Goal: Find specific page/section: Find specific page/section

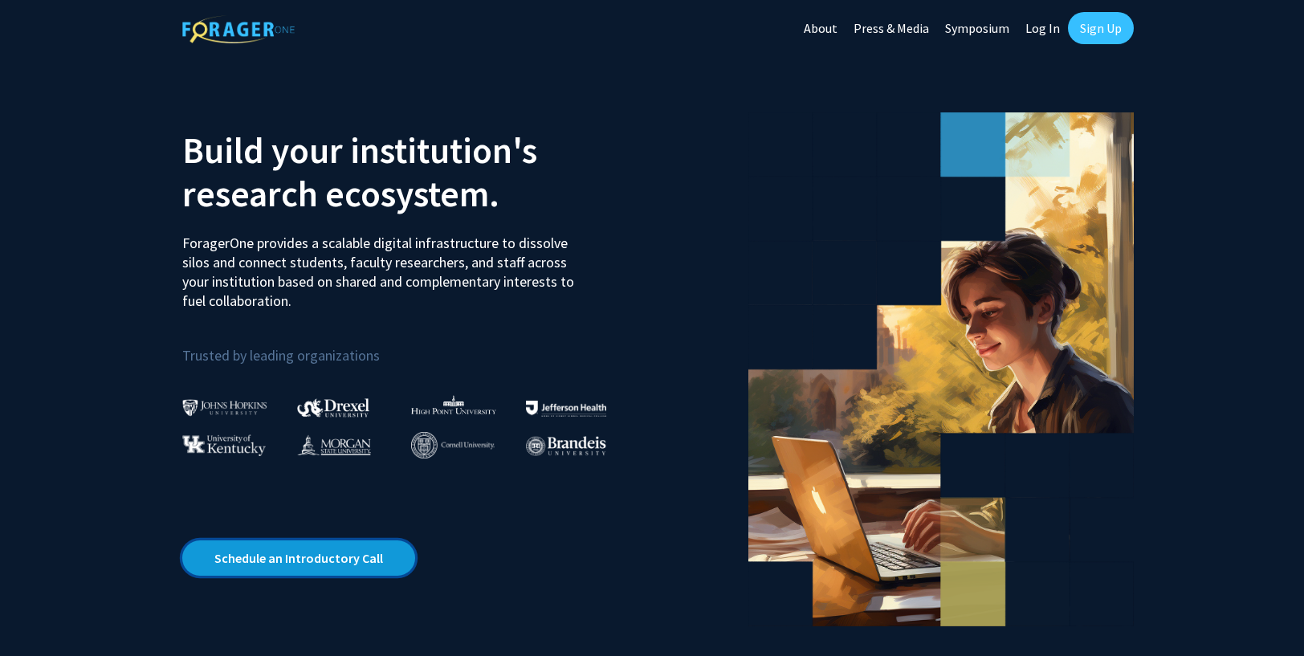
click at [364, 561] on link "Schedule an Introductory Call" at bounding box center [298, 557] width 233 height 35
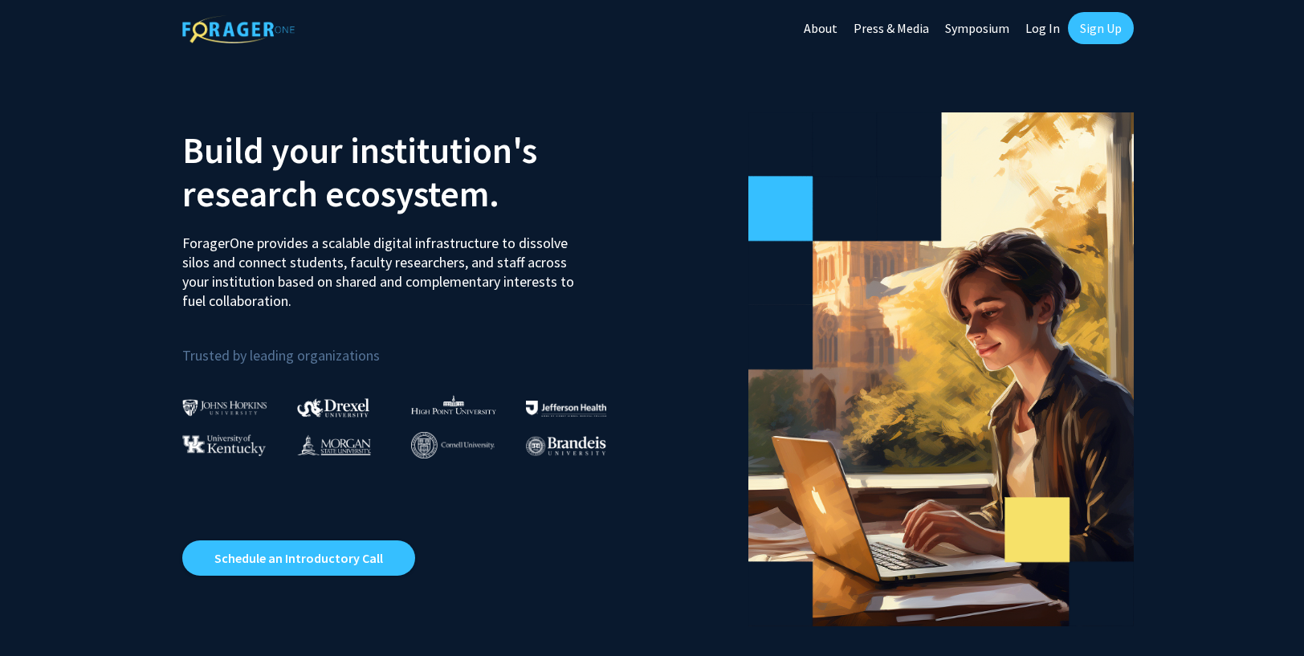
click at [984, 29] on link "Symposium" at bounding box center [977, 28] width 80 height 56
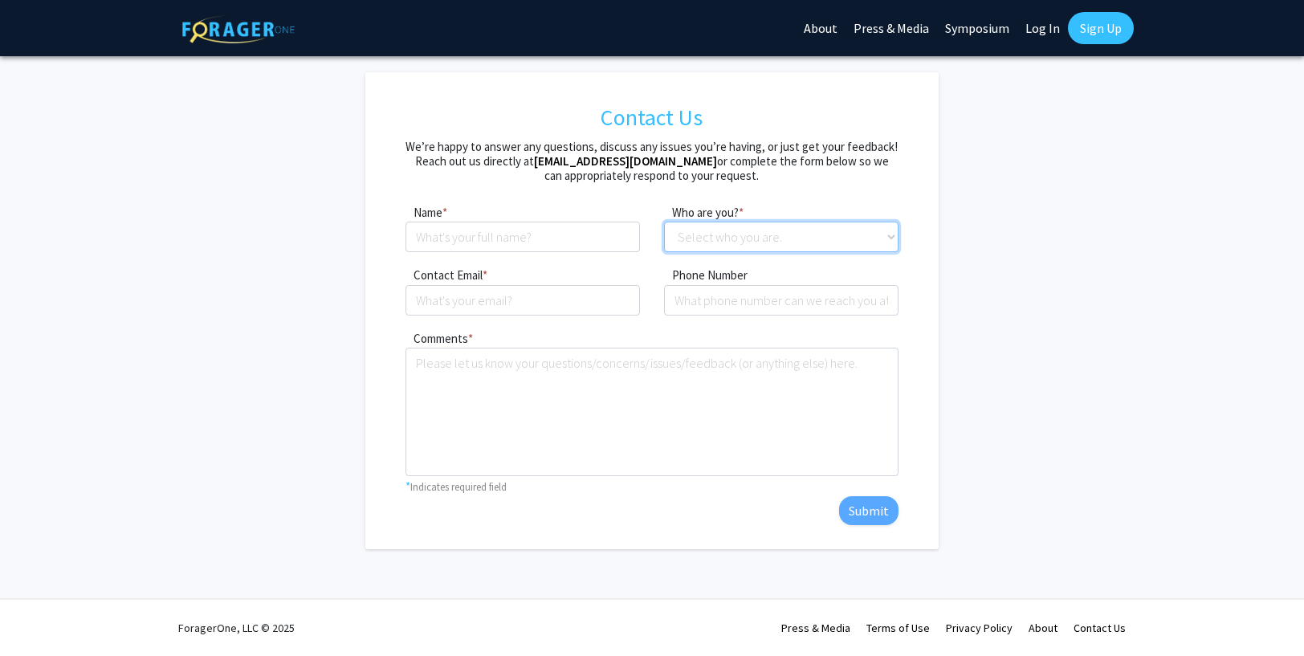
click at [829, 230] on select "Select who you are. Student Faculty Administrator Other" at bounding box center [781, 237] width 234 height 31
select select "student"
click at [664, 222] on select "Select who you are. Student Faculty Administrator Other" at bounding box center [781, 237] width 234 height 31
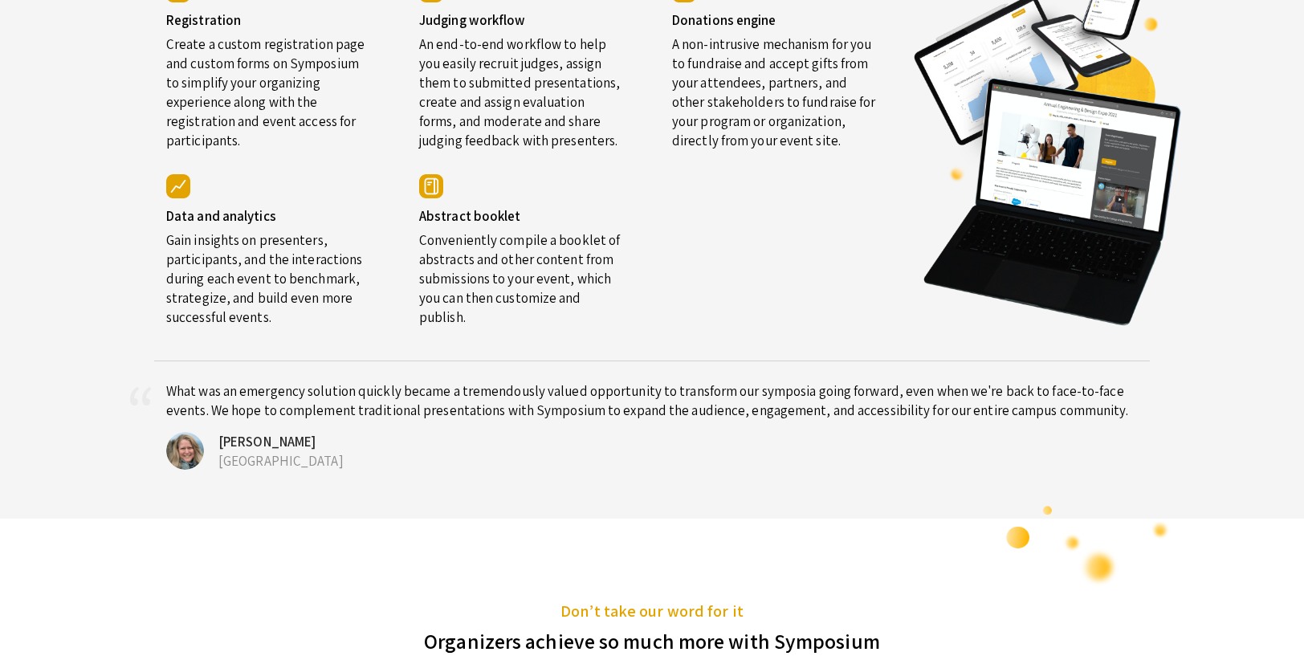
scroll to position [3014, 0]
